Goal: Task Accomplishment & Management: Manage account settings

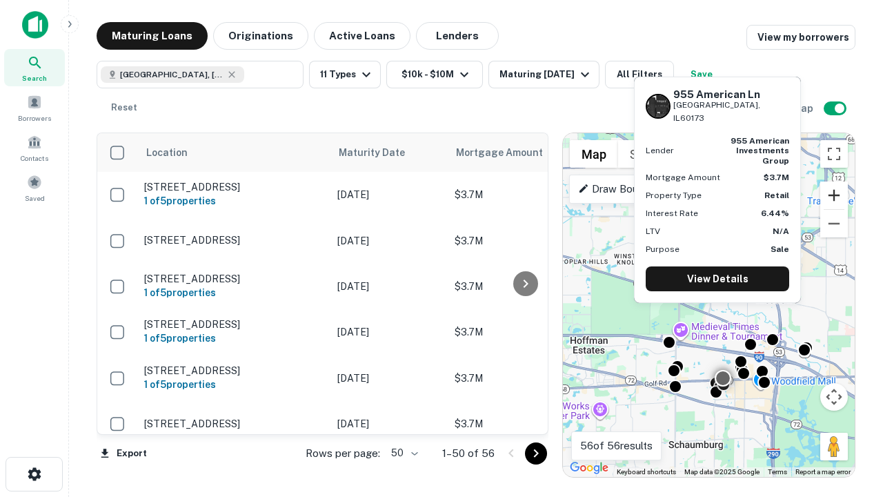
click at [834, 195] on button "Zoom in" at bounding box center [834, 195] width 28 height 28
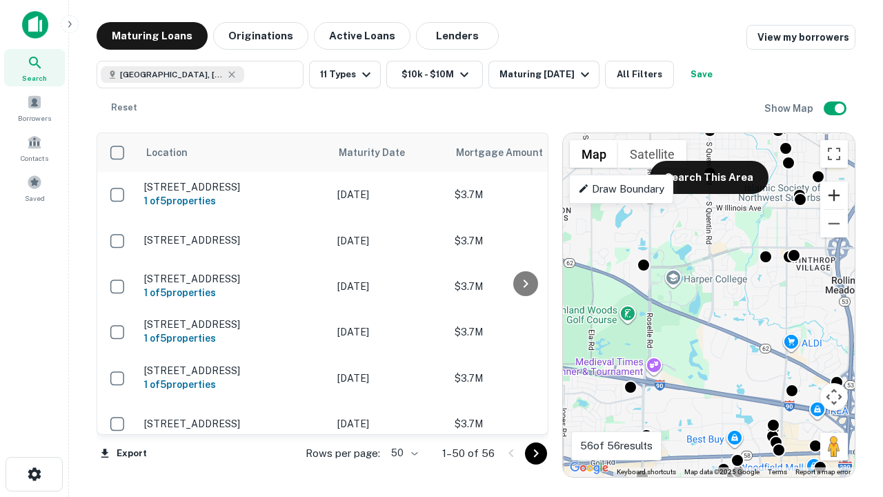
click at [834, 195] on button "Zoom in" at bounding box center [834, 195] width 28 height 28
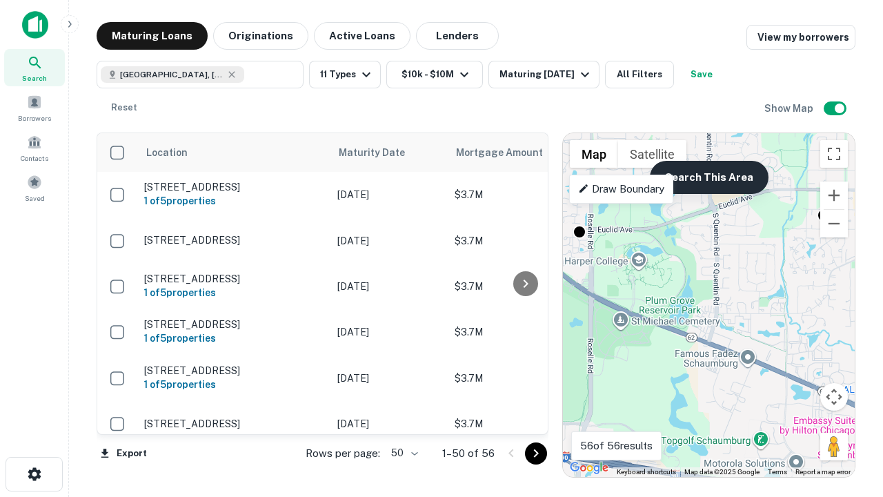
click at [709, 177] on button "Search This Area" at bounding box center [709, 177] width 119 height 33
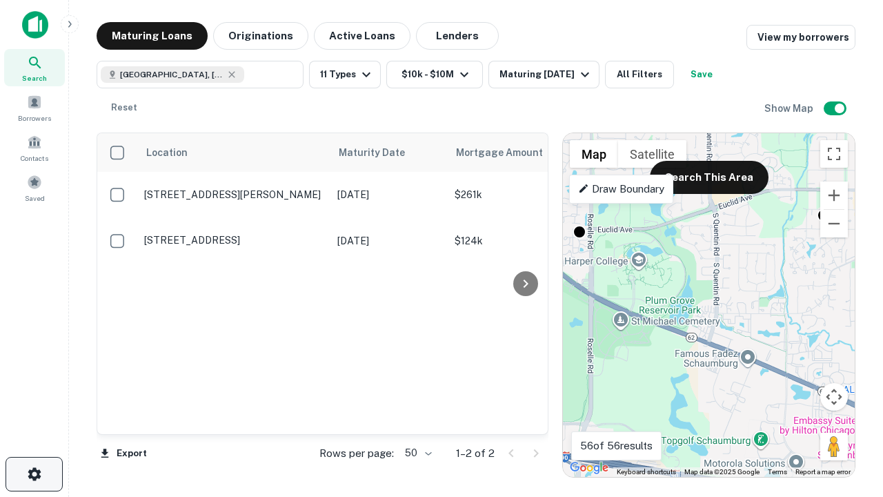
click at [34, 474] on icon "button" at bounding box center [34, 474] width 17 height 17
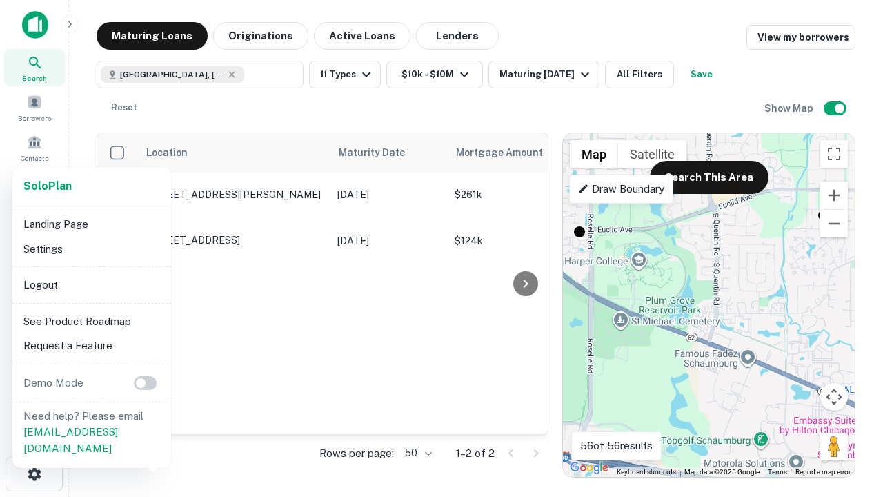
click at [91, 284] on li "Logout" at bounding box center [92, 285] width 148 height 25
